Goal: Task Accomplishment & Management: Manage account settings

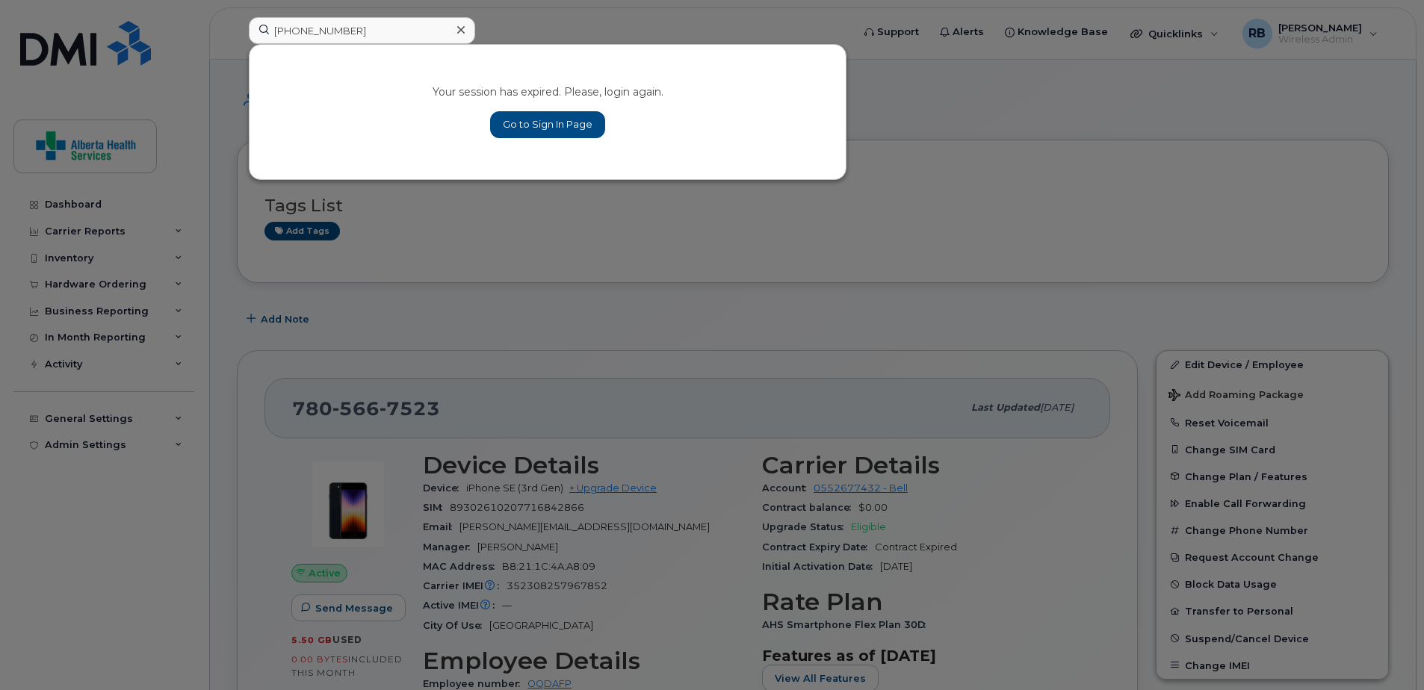
type input "780-914-4948"
click at [548, 131] on link "Go to Sign In Page" at bounding box center [547, 124] width 115 height 27
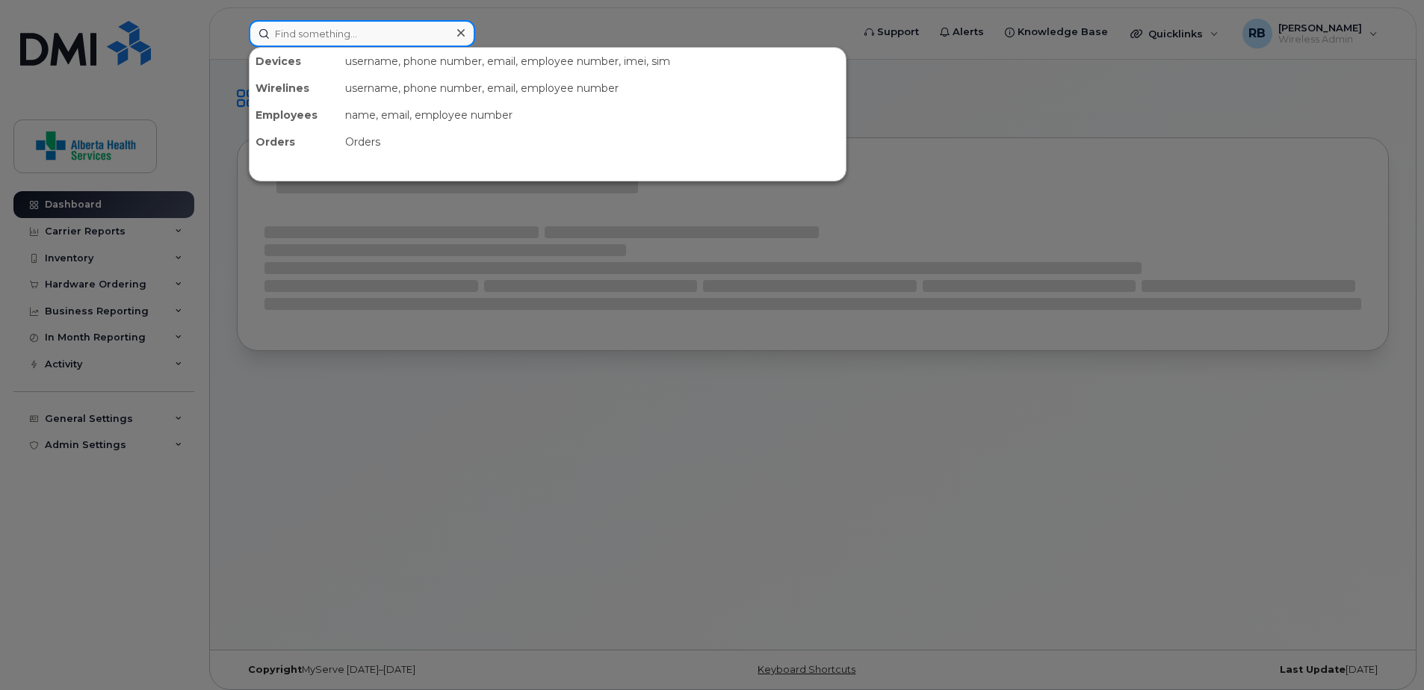
click at [352, 40] on input at bounding box center [362, 33] width 226 height 27
paste input "780-914-4948"
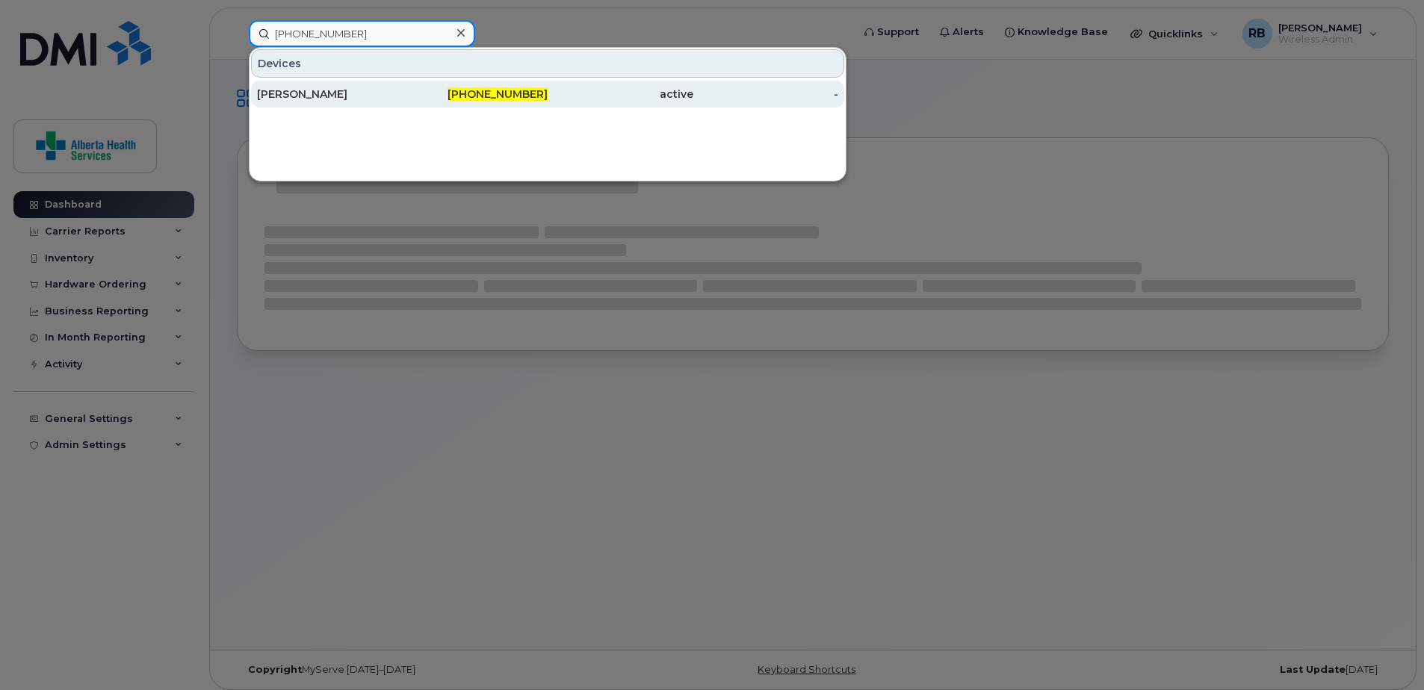
type input "780-914-4948"
click at [490, 101] on div "780-914-4948" at bounding box center [476, 94] width 146 height 15
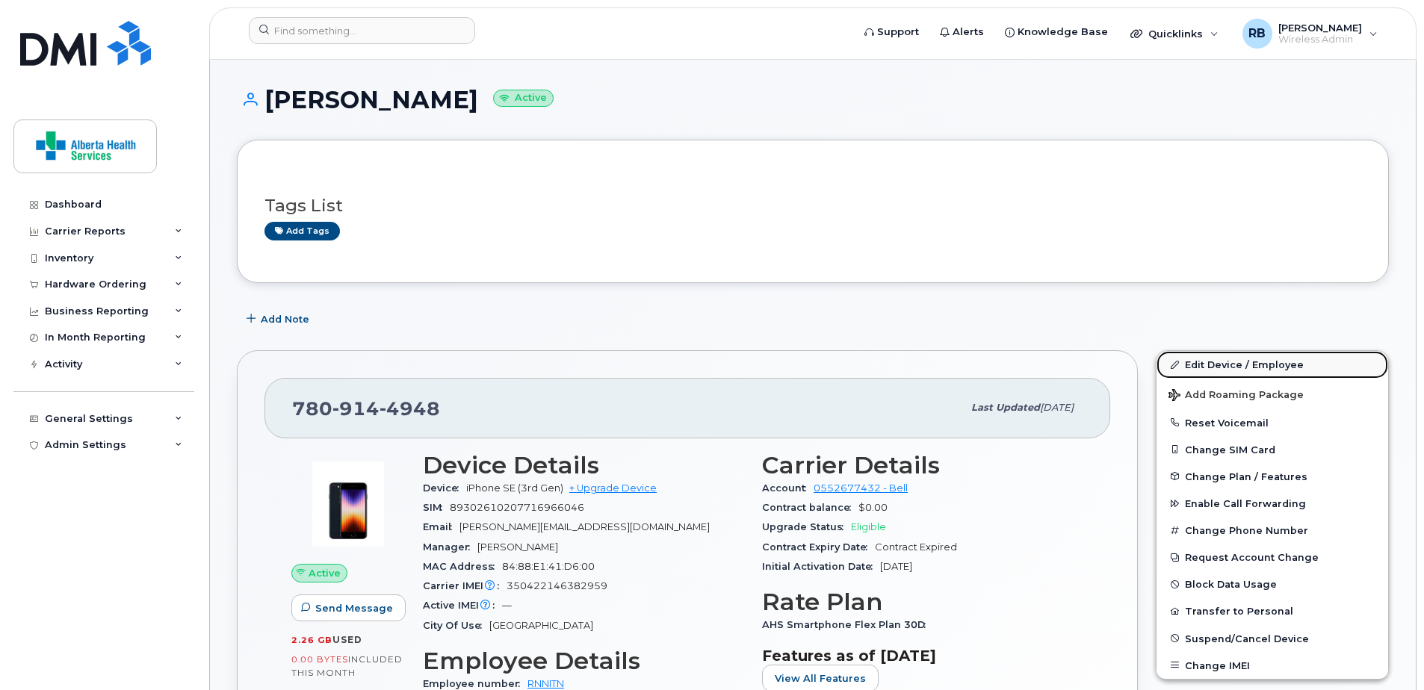
click at [1233, 365] on link "Edit Device / Employee" at bounding box center [1272, 364] width 232 height 27
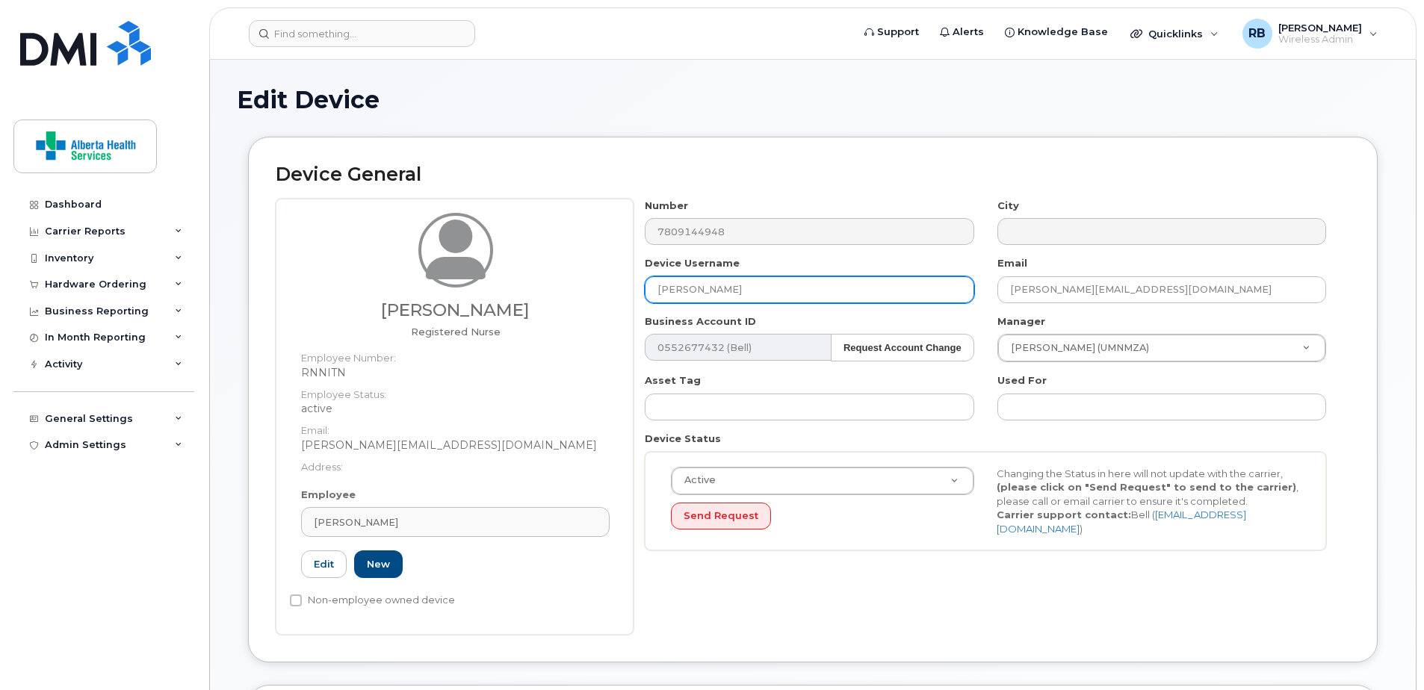
drag, startPoint x: 653, startPoint y: 291, endPoint x: 416, endPoint y: 291, distance: 236.8
click at [421, 291] on div "[PERSON_NAME] Registered Nurse Employee Number: RNNITN Employee Status: active …" at bounding box center [813, 417] width 1074 height 436
paste input "[PERSON_NAME]"
type input "[PERSON_NAME]"
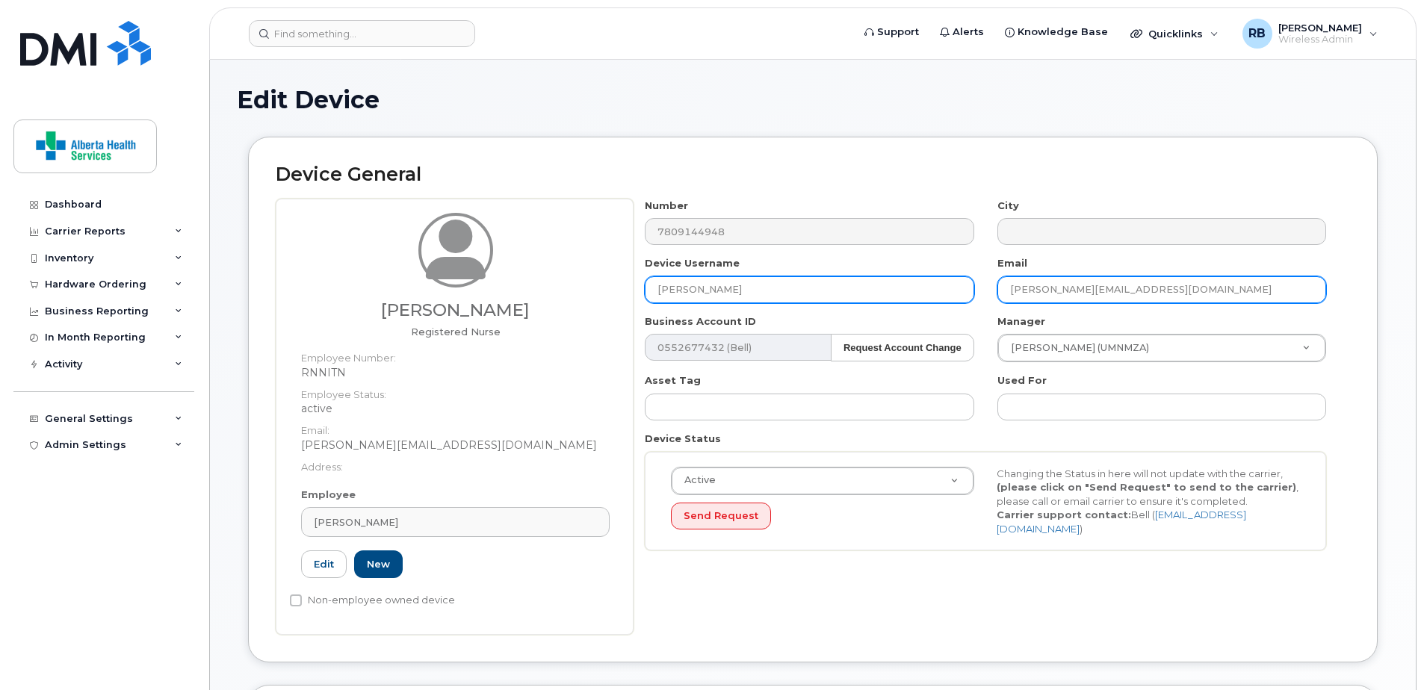
drag, startPoint x: 1179, startPoint y: 292, endPoint x: 776, endPoint y: 300, distance: 402.7
click at [776, 300] on div "Number 7809144948 City Device Username Colleen Blanchette Email Amandeep.Kaur3@…" at bounding box center [986, 381] width 704 height 364
paste input "olleen.blanchette"
click at [1007, 293] on input "olleen.blanchette@assistedlivingalberta.ca" at bounding box center [1161, 289] width 329 height 27
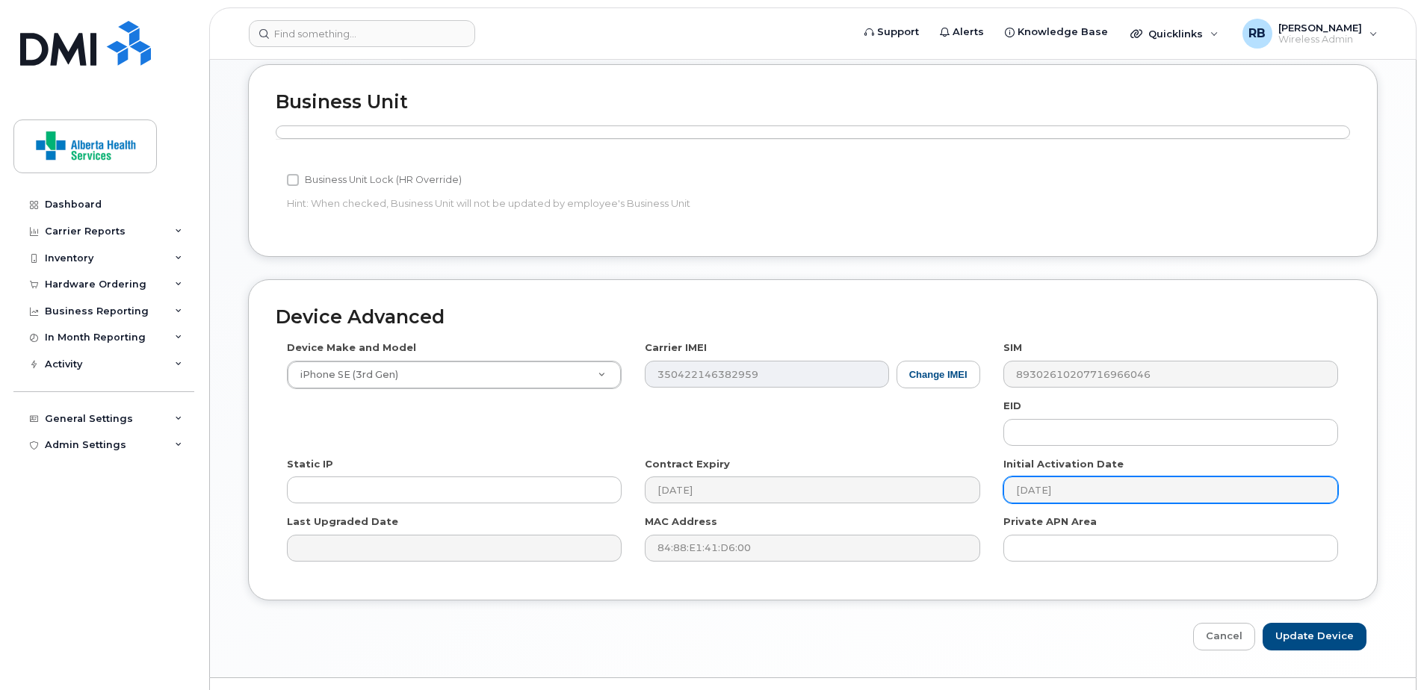
scroll to position [656, 0]
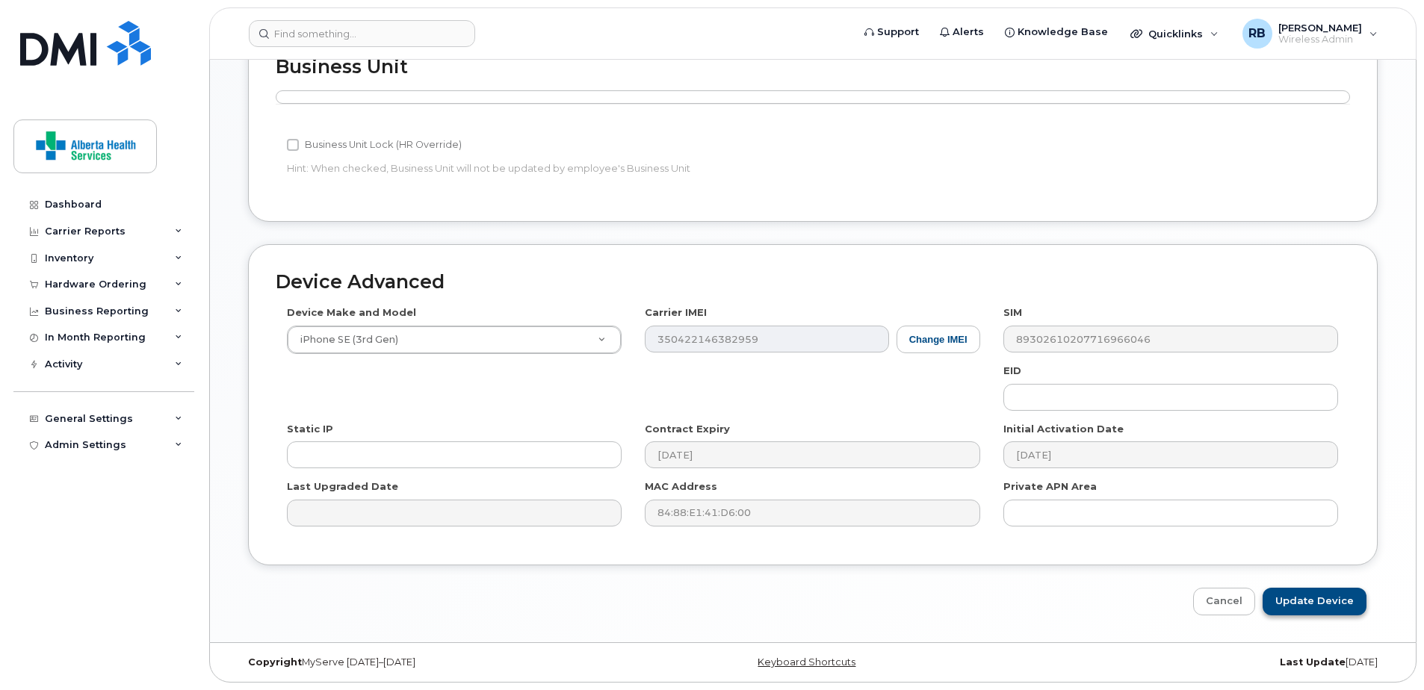
type input "Colleen.blanchette@assistedlivingalberta.ca"
click at [1323, 601] on input "Update Device" at bounding box center [1315, 602] width 104 height 28
type input "Saving..."
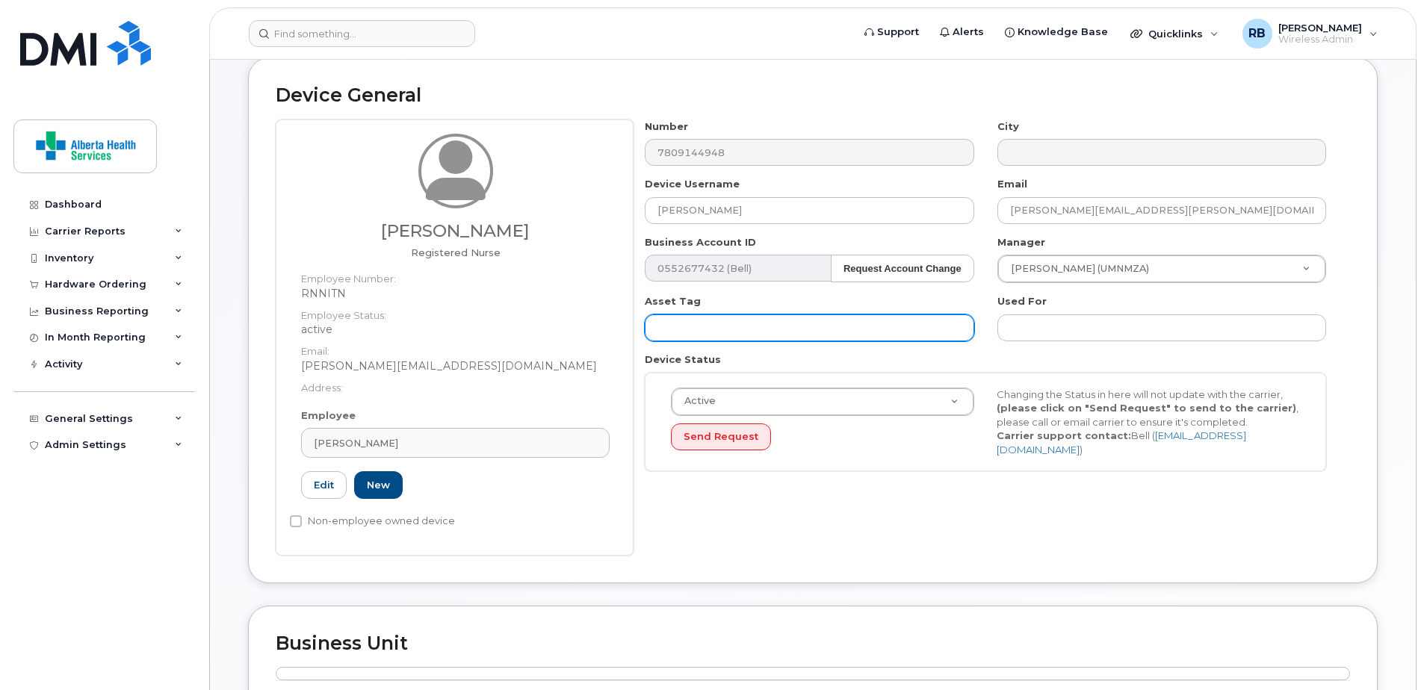
scroll to position [0, 0]
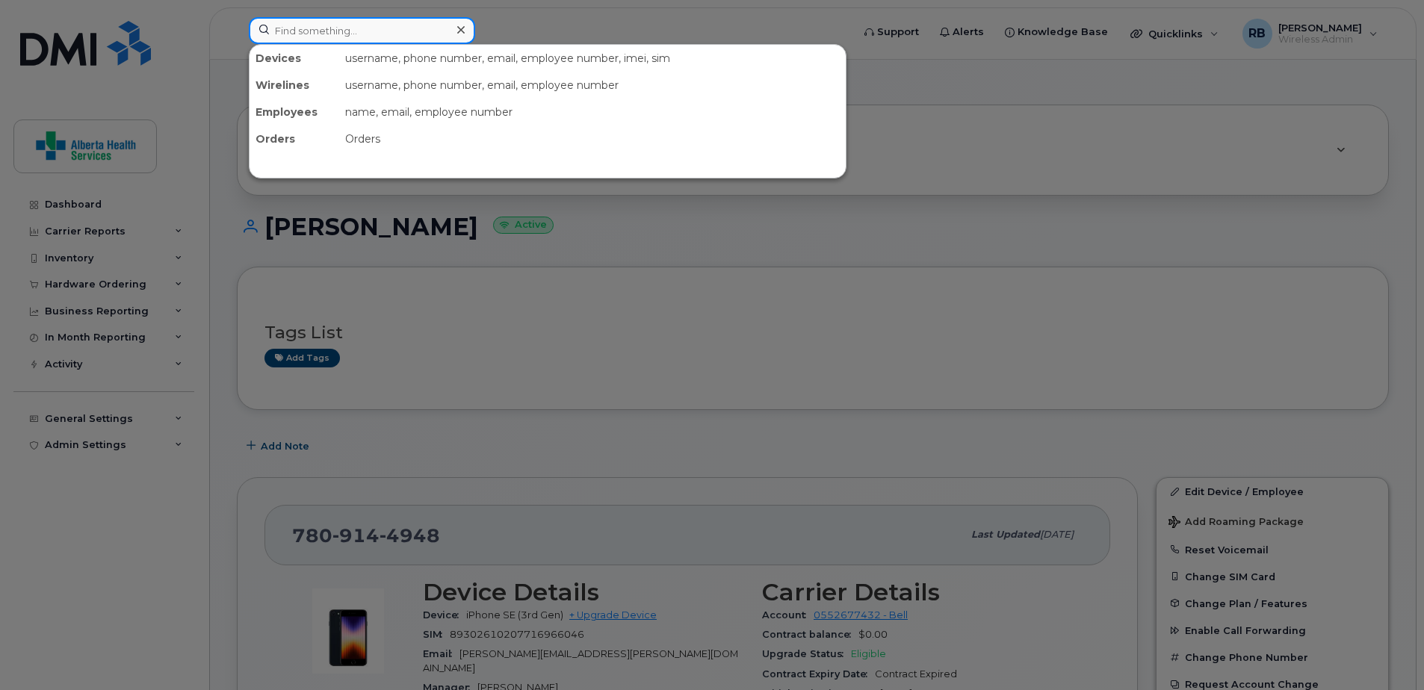
click at [383, 25] on input at bounding box center [362, 30] width 226 height 27
paste input "[PHONE_NUMBER]"
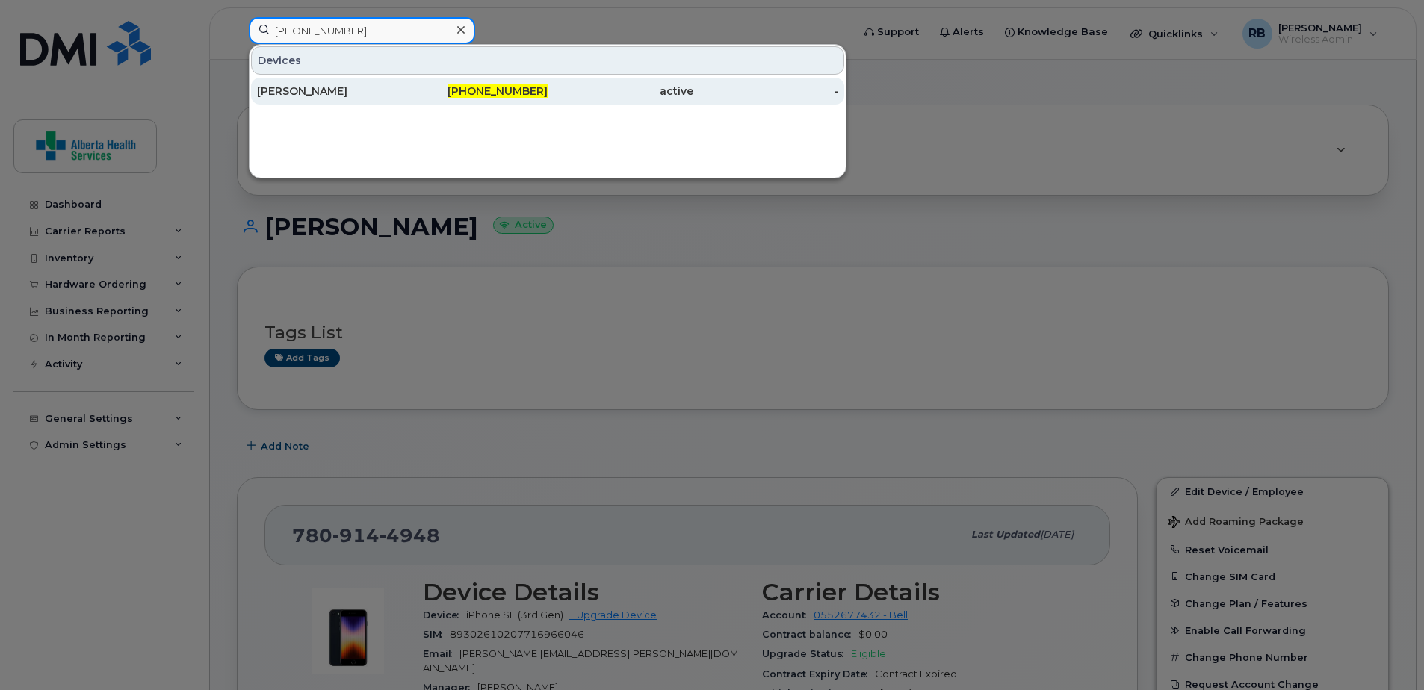
type input "[PHONE_NUMBER]"
click at [684, 92] on div "active" at bounding box center [621, 91] width 146 height 15
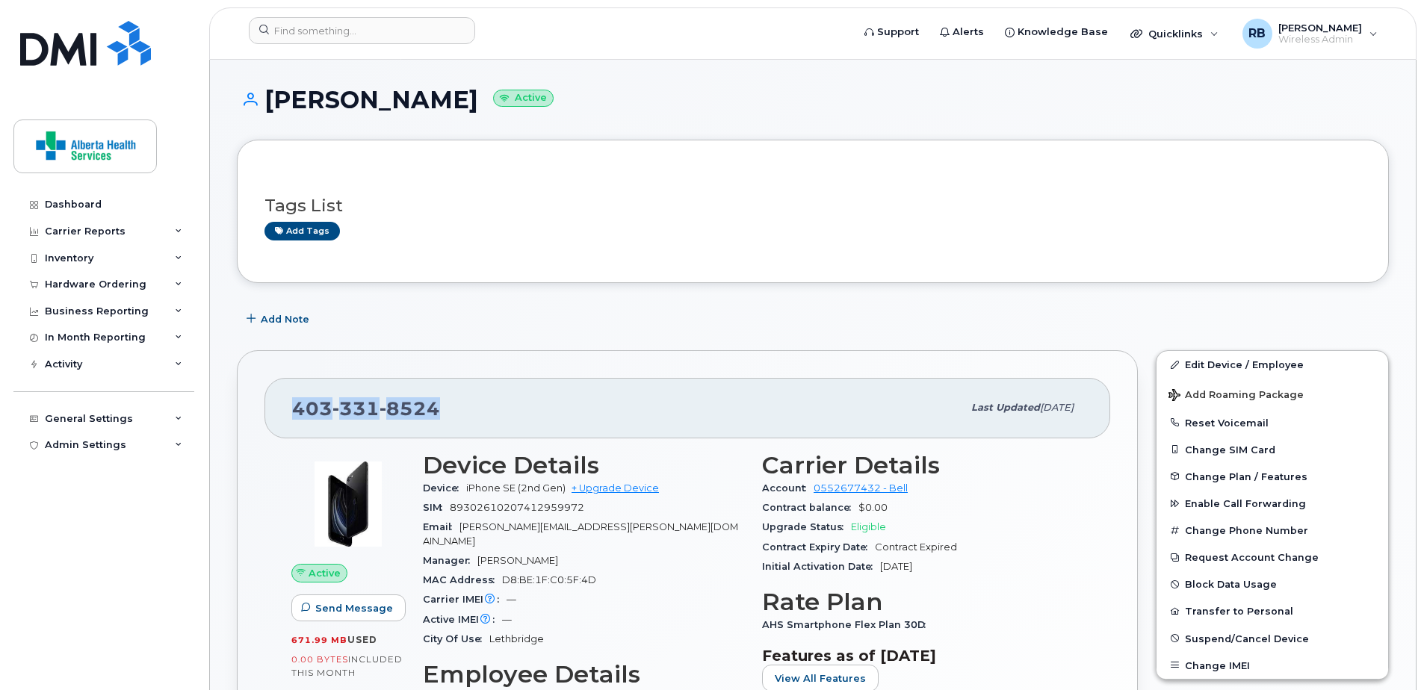
drag, startPoint x: 445, startPoint y: 403, endPoint x: 289, endPoint y: 404, distance: 156.1
click at [289, 404] on div "403 331 8524 Last updated May 28, 2025" at bounding box center [687, 408] width 846 height 60
copy span "403 331 8524"
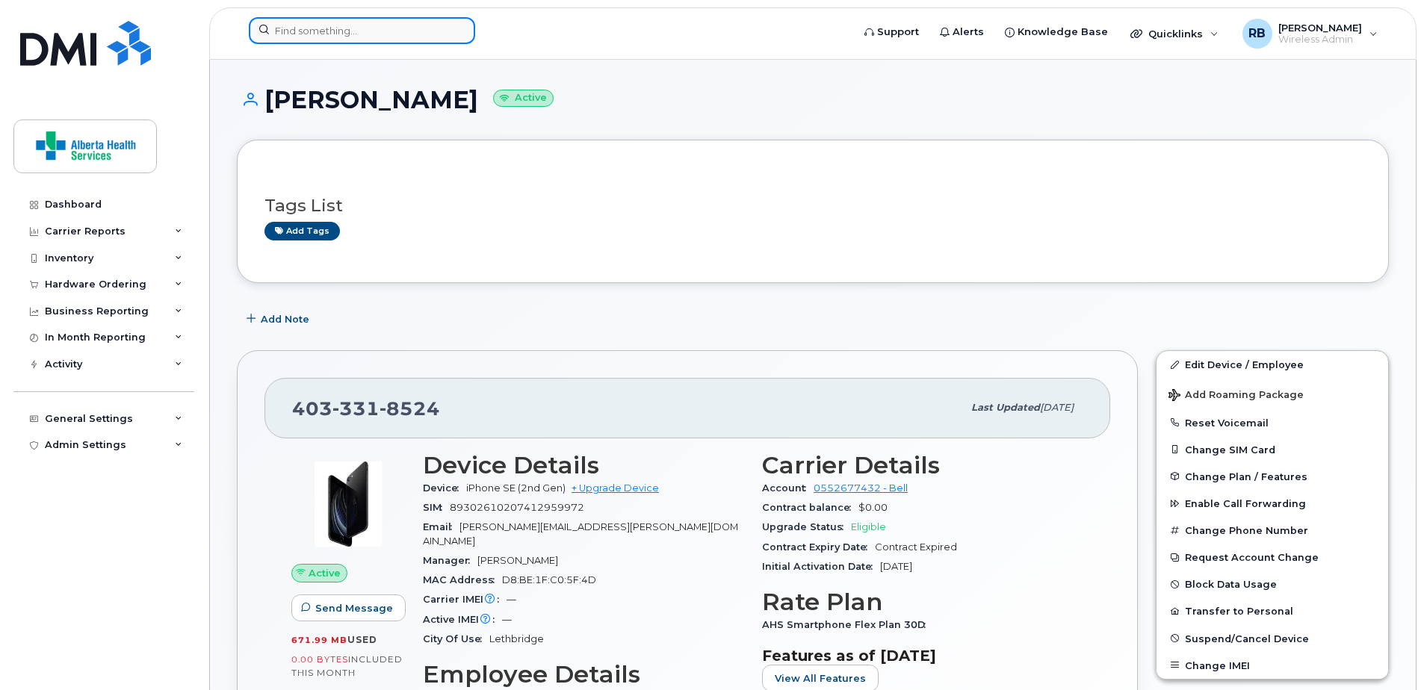
click at [325, 27] on input at bounding box center [362, 30] width 226 height 27
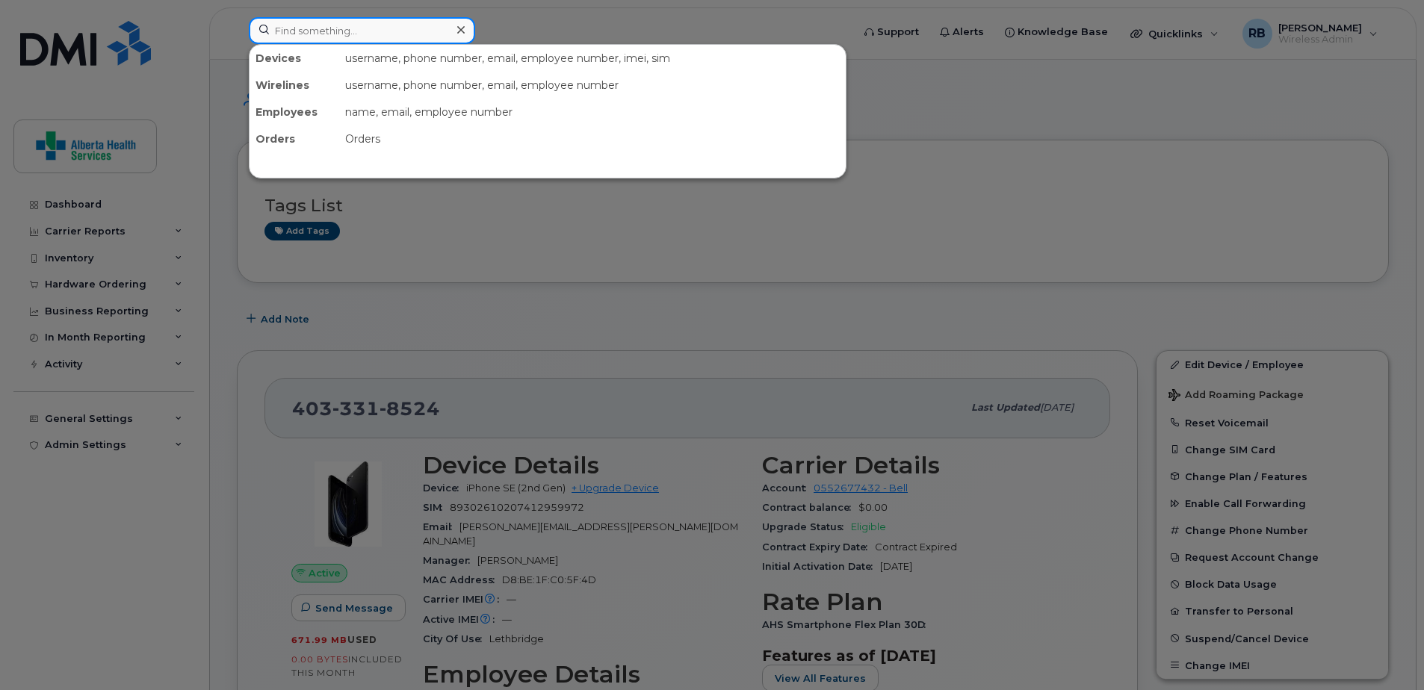
paste input "Matias Pailamilla"
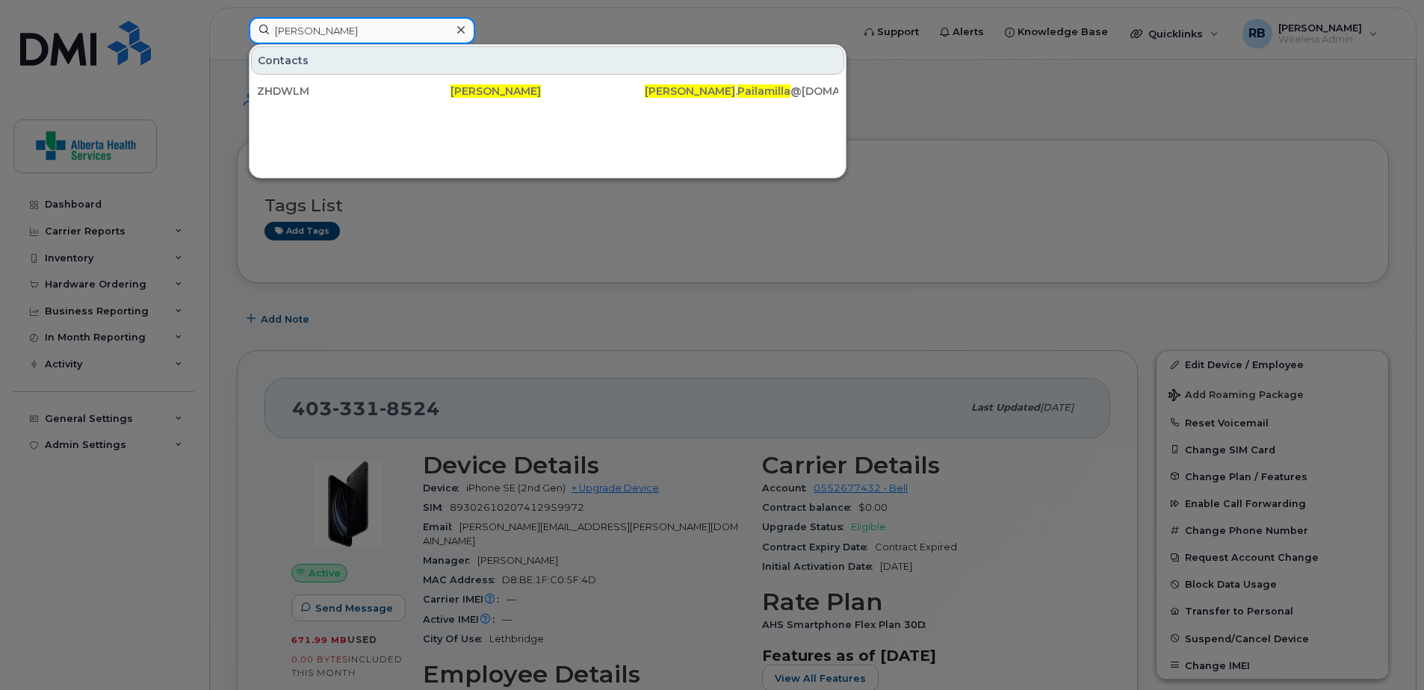
drag, startPoint x: 362, startPoint y: 36, endPoint x: 161, endPoint y: 17, distance: 202.6
click at [237, 21] on div "Matias Pailamilla Contacts ZHDWLM Matias Pailamilla Matias . Pailamilla @albert…" at bounding box center [545, 33] width 617 height 33
paste input "7809031493"
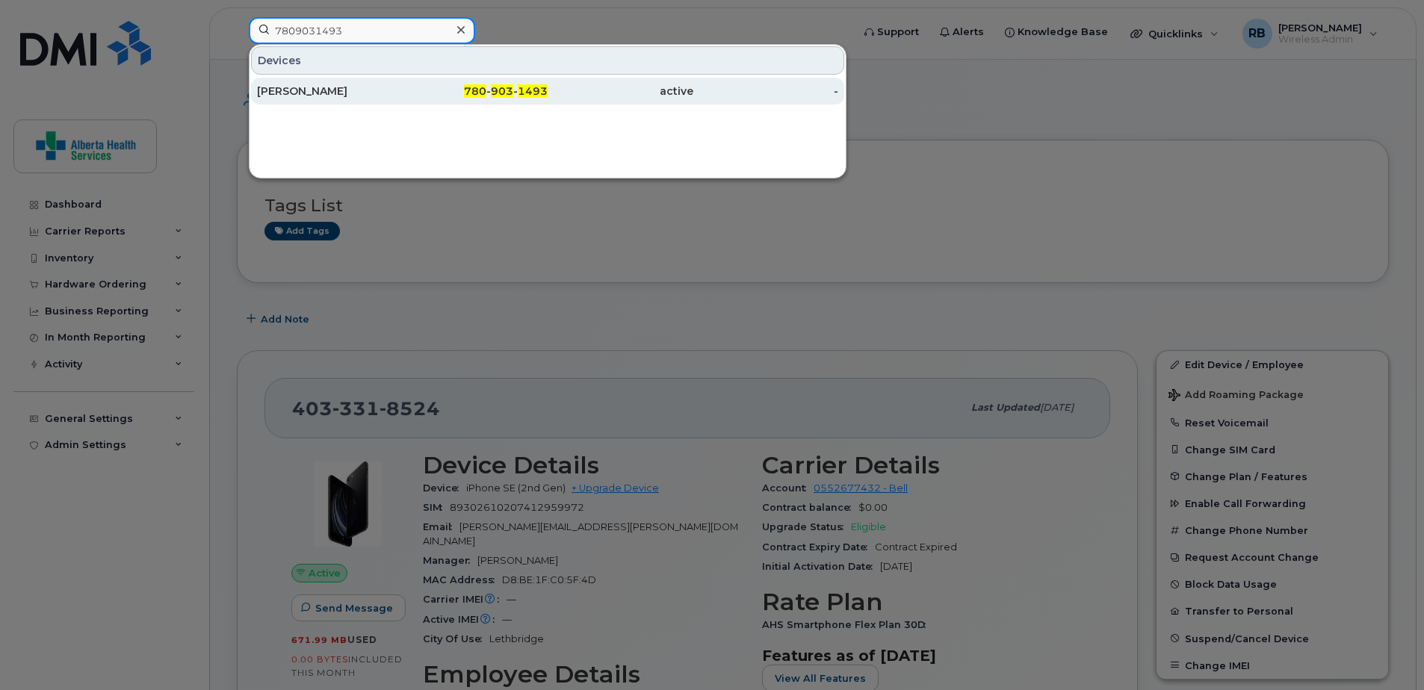
type input "7809031493"
click at [369, 95] on div "[PERSON_NAME]" at bounding box center [330, 91] width 146 height 15
